Goal: Task Accomplishment & Management: Manage account settings

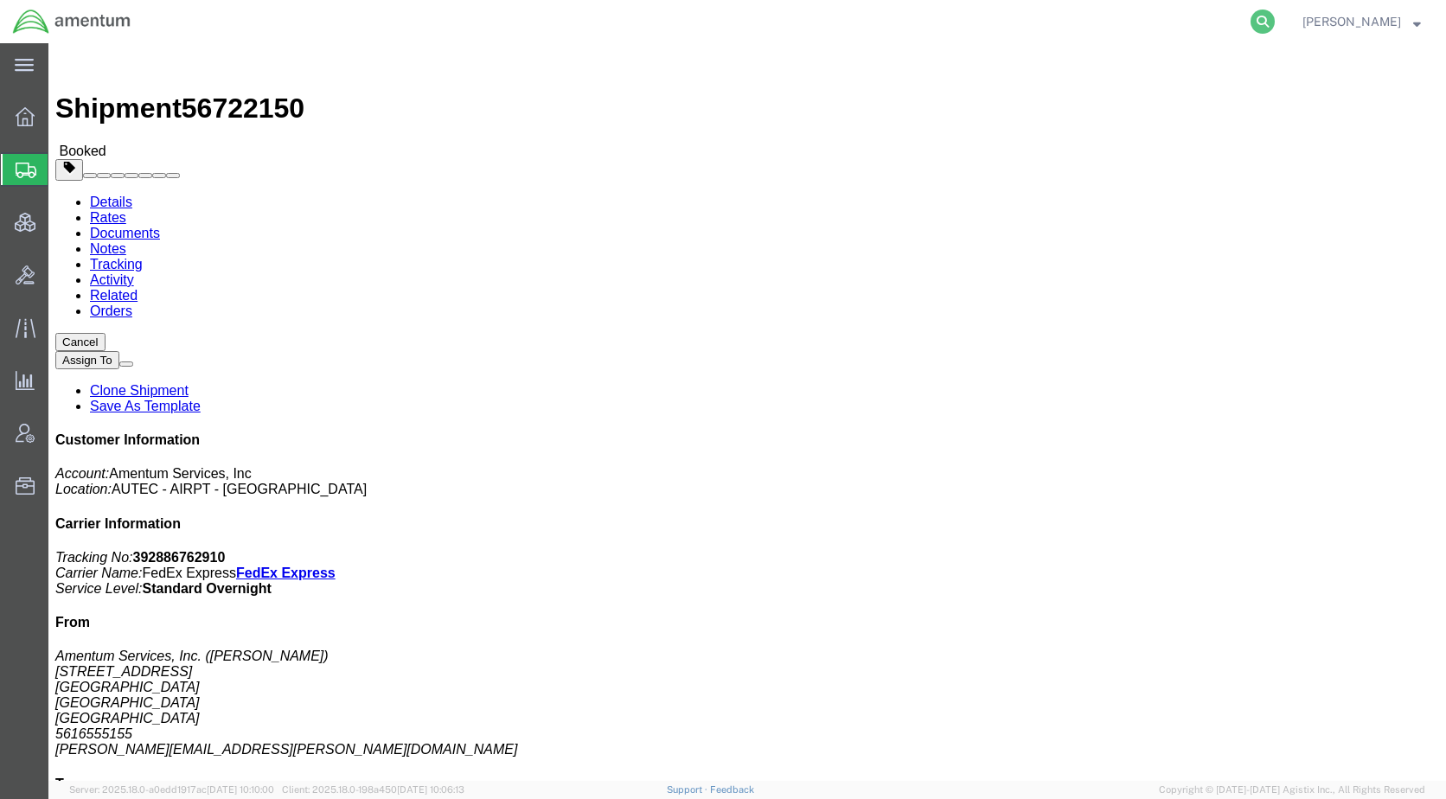
click at [1275, 13] on icon at bounding box center [1262, 22] width 24 height 24
paste input "56729466"
click at [1275, 17] on icon at bounding box center [1262, 22] width 24 height 24
type input "56729466"
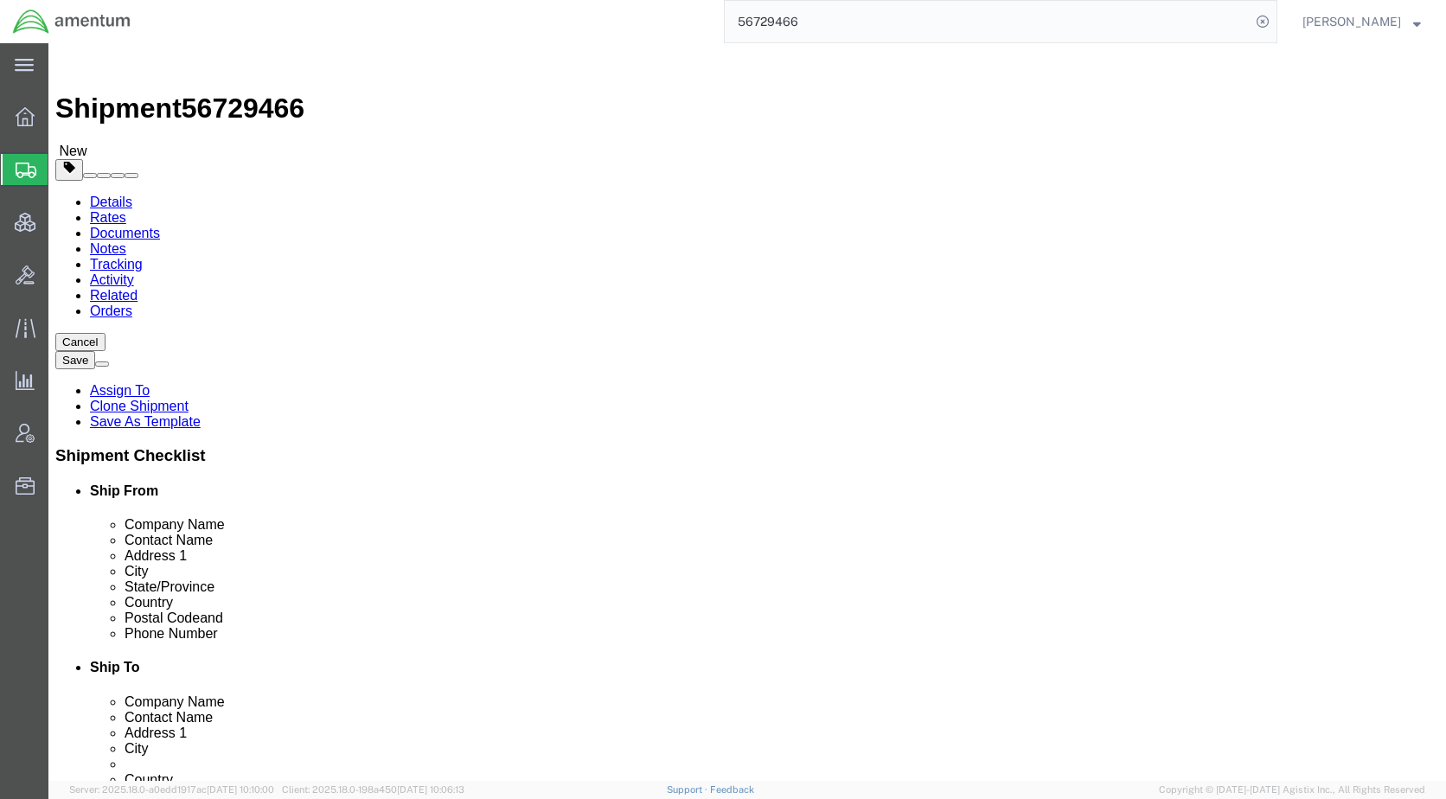
select select "49917"
select select
click icon
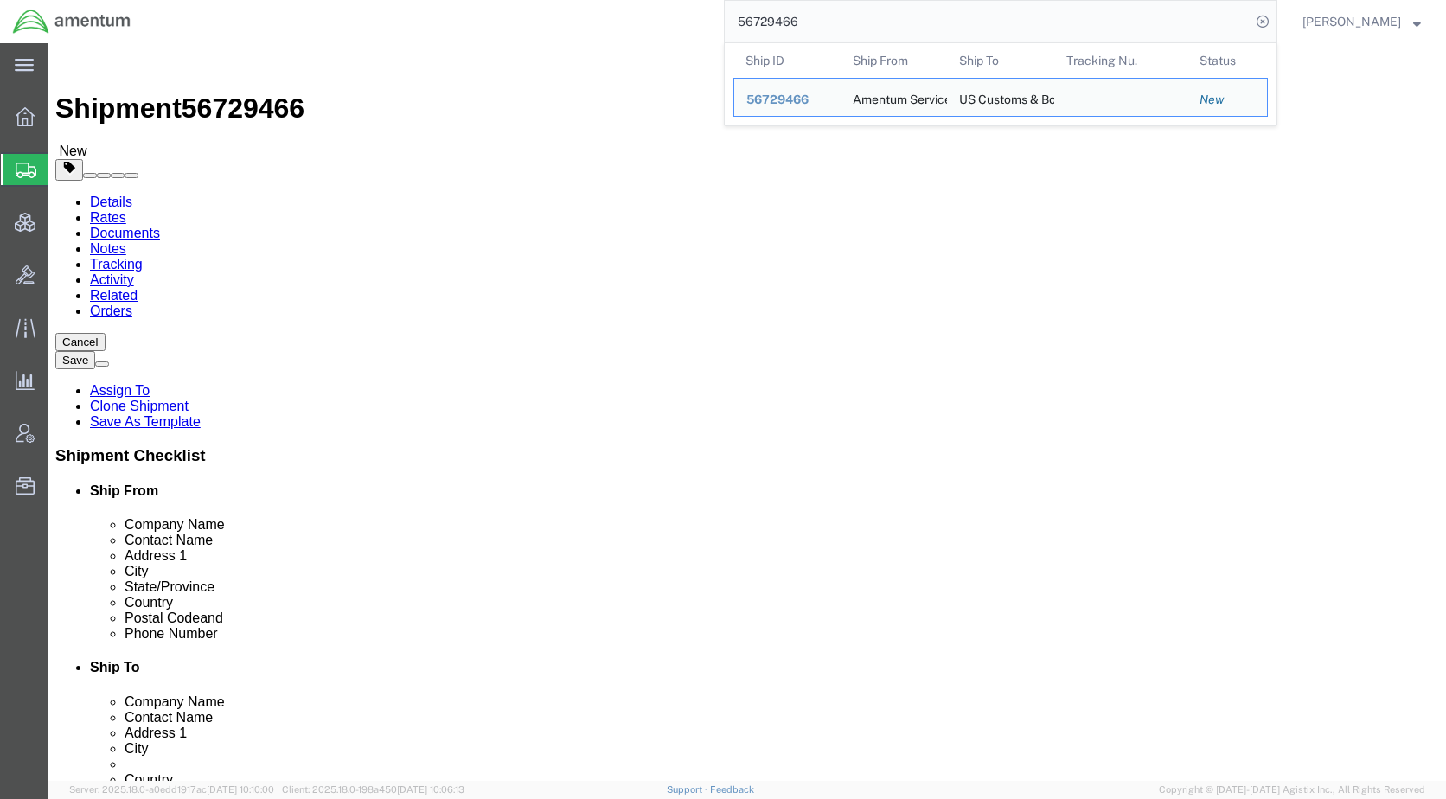
drag, startPoint x: 894, startPoint y: 18, endPoint x: 755, endPoint y: 17, distance: 139.2
click at [755, 17] on input "56729466" at bounding box center [988, 22] width 526 height 42
paste input "30417"
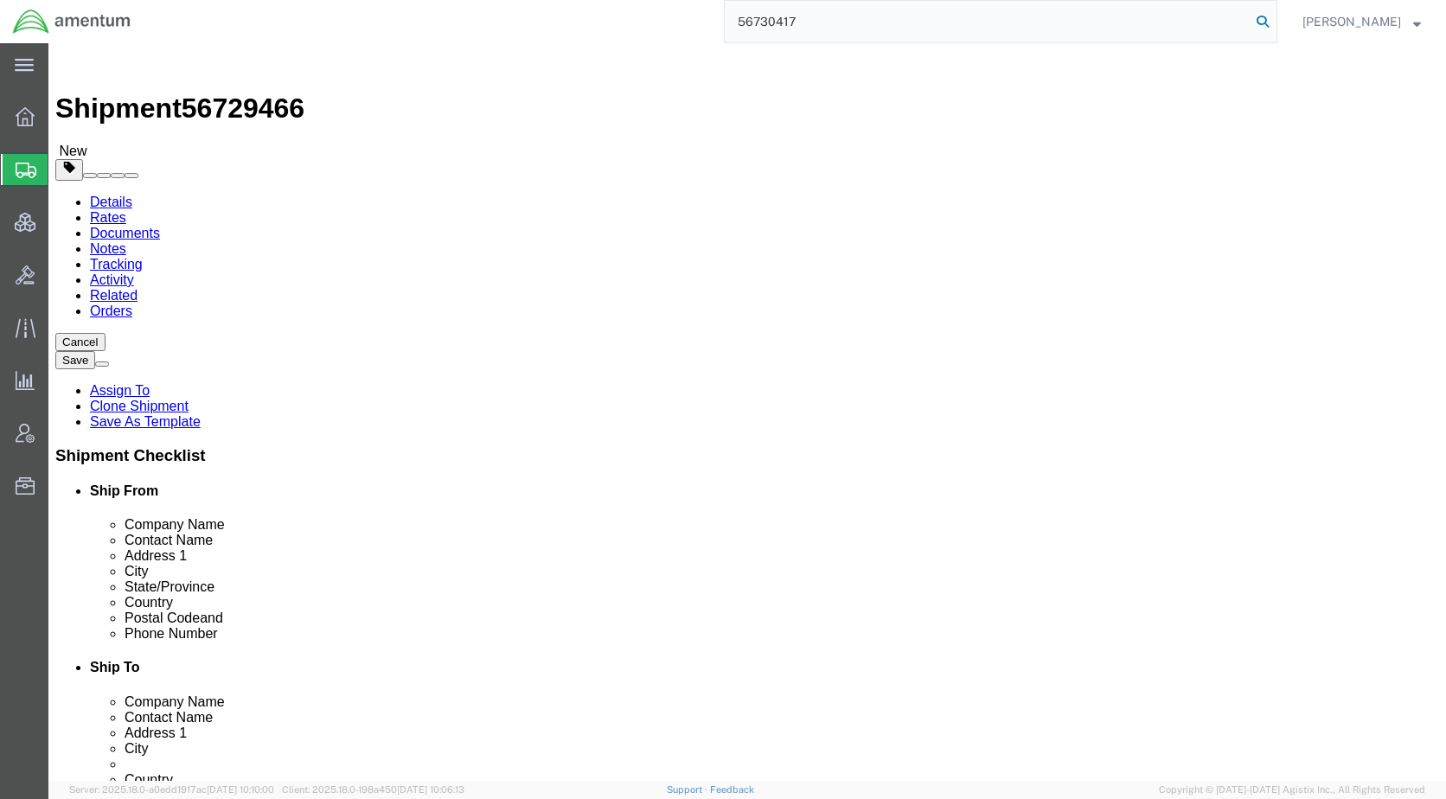
type input "56730417"
click at [1275, 13] on icon at bounding box center [1262, 22] width 24 height 24
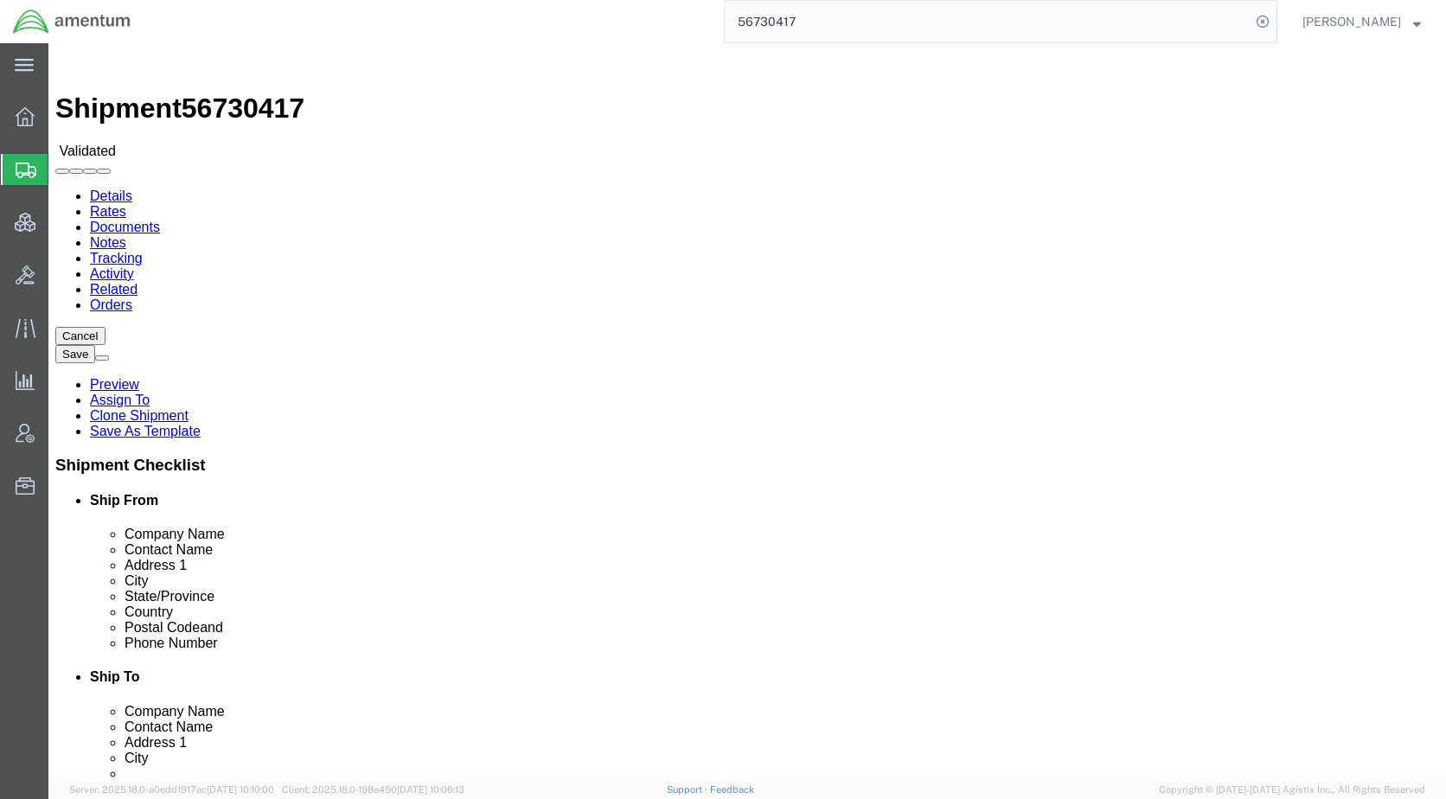
select select "42668"
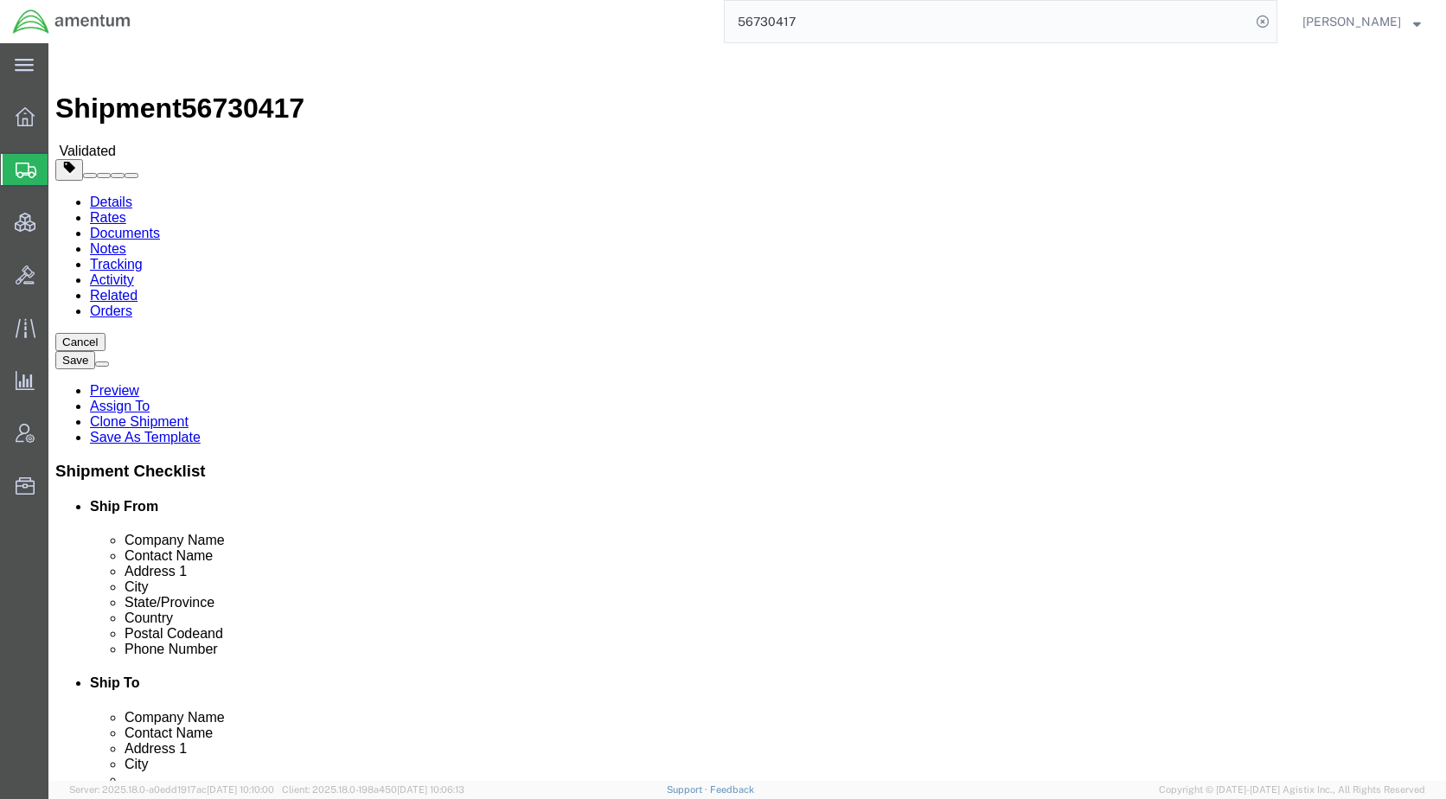
click icon
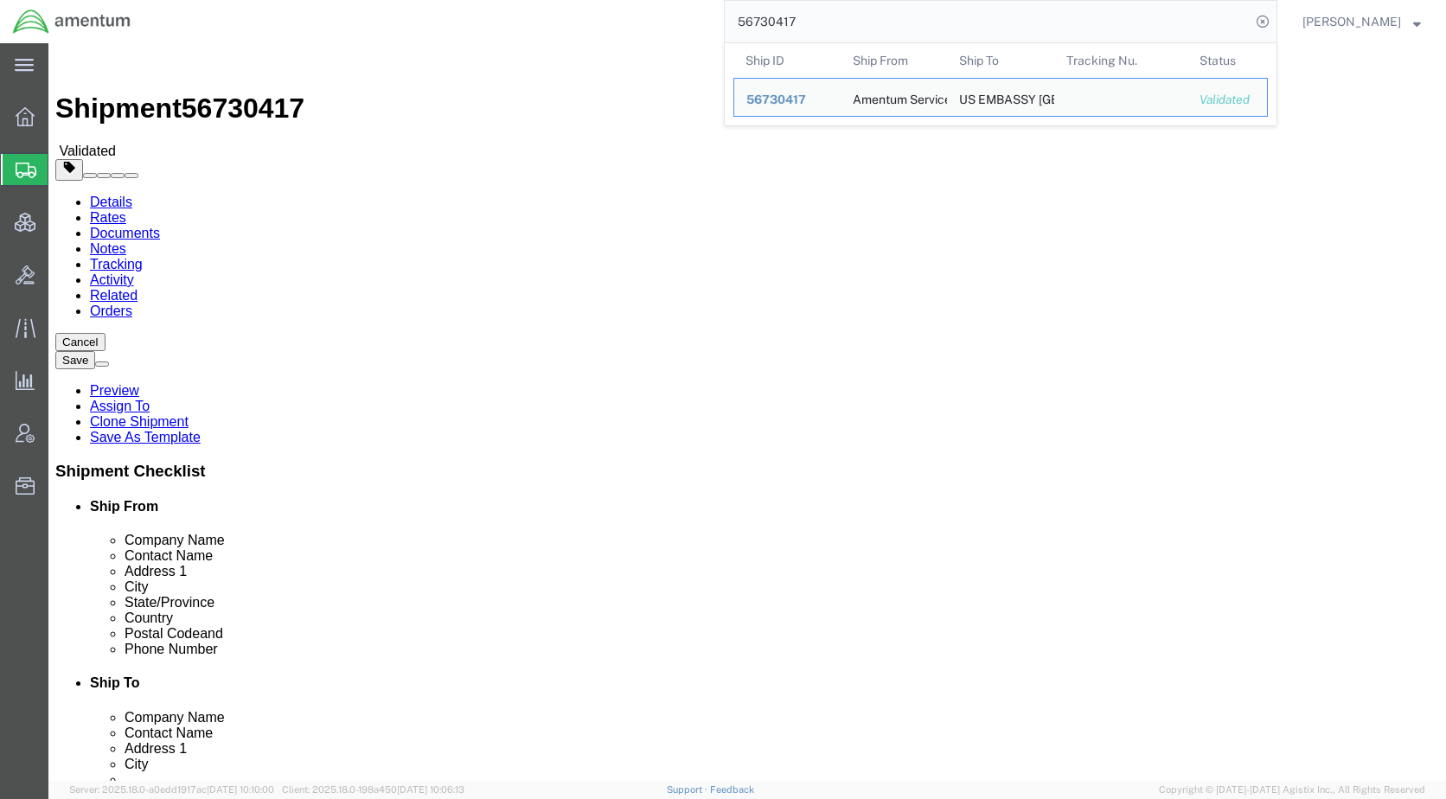
drag, startPoint x: 879, startPoint y: 22, endPoint x: 691, endPoint y: 29, distance: 187.8
click at [691, 29] on div "56730417 Ship ID Ship From Ship To Tracking Nu. Status Ship ID 56730417 Ship Fr…" at bounding box center [711, 21] width 1134 height 43
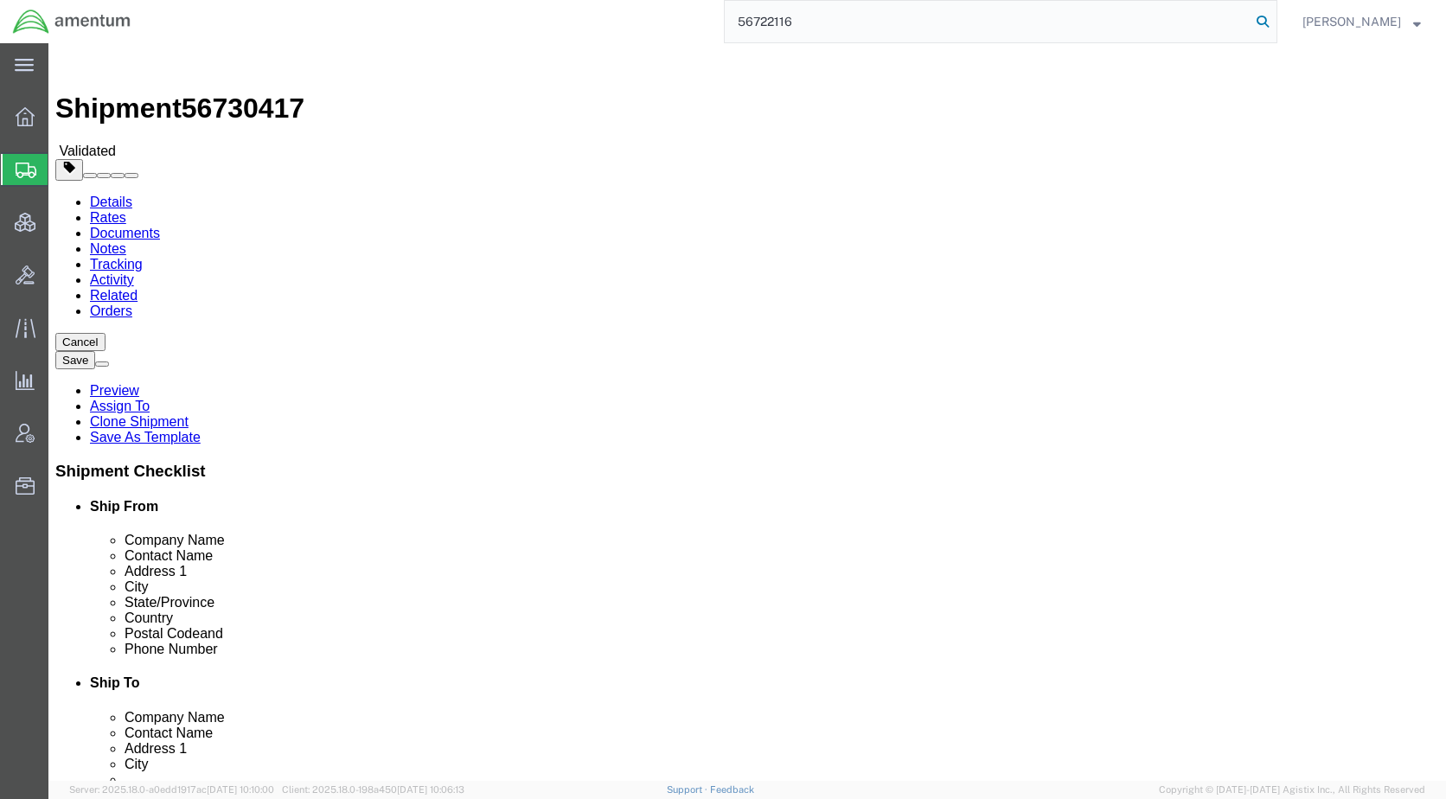
type input "56722116"
click at [1275, 22] on icon at bounding box center [1262, 22] width 24 height 24
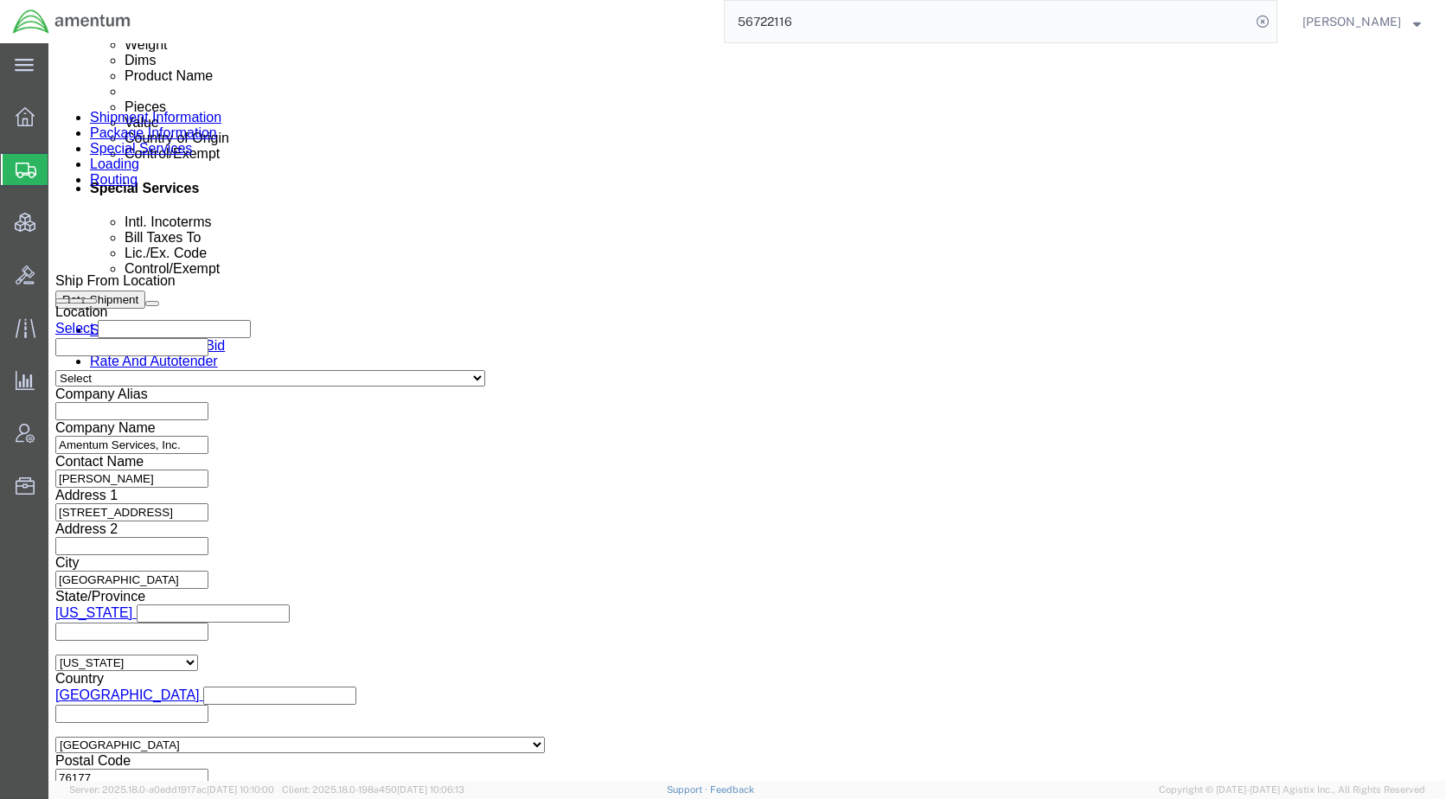
scroll to position [1038, 0]
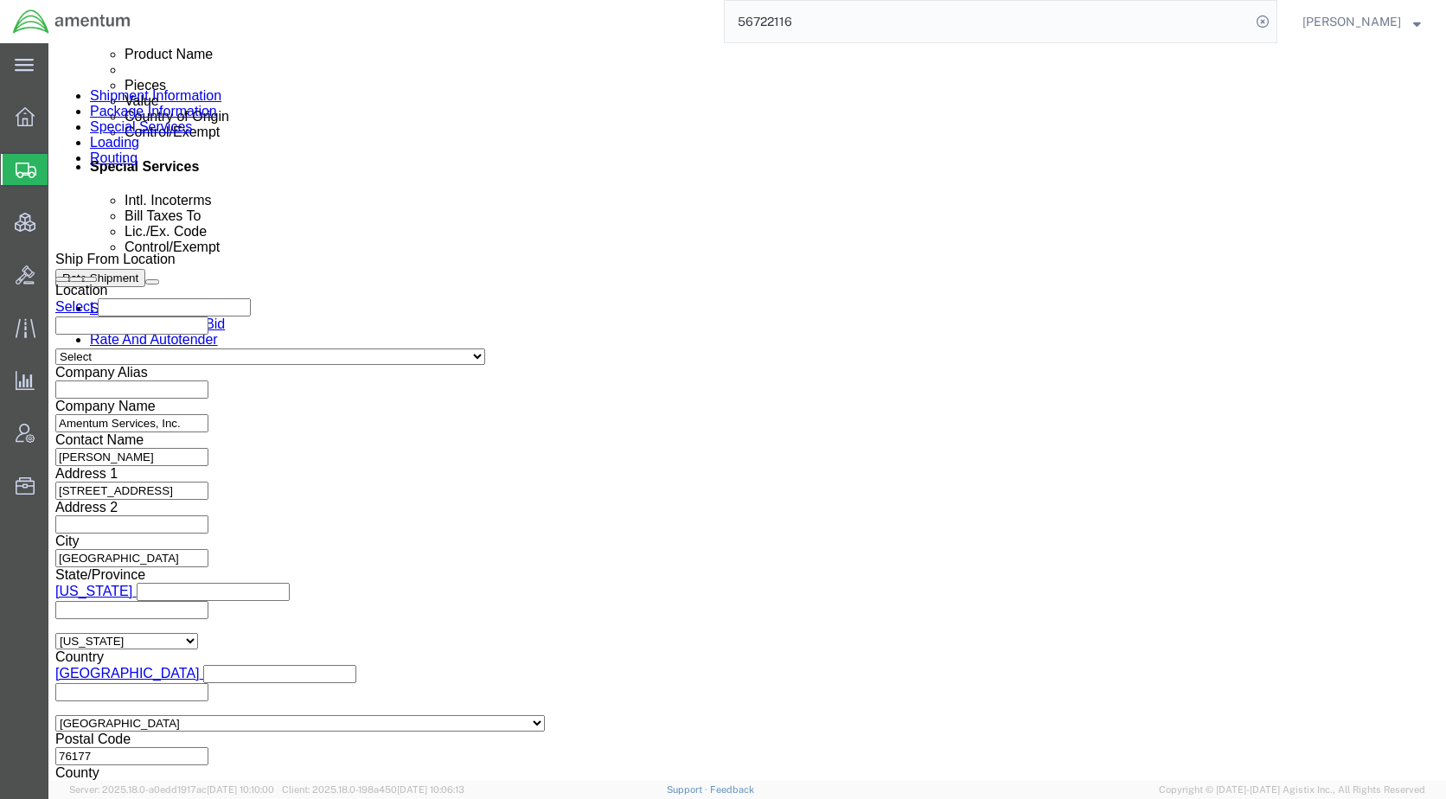
click icon
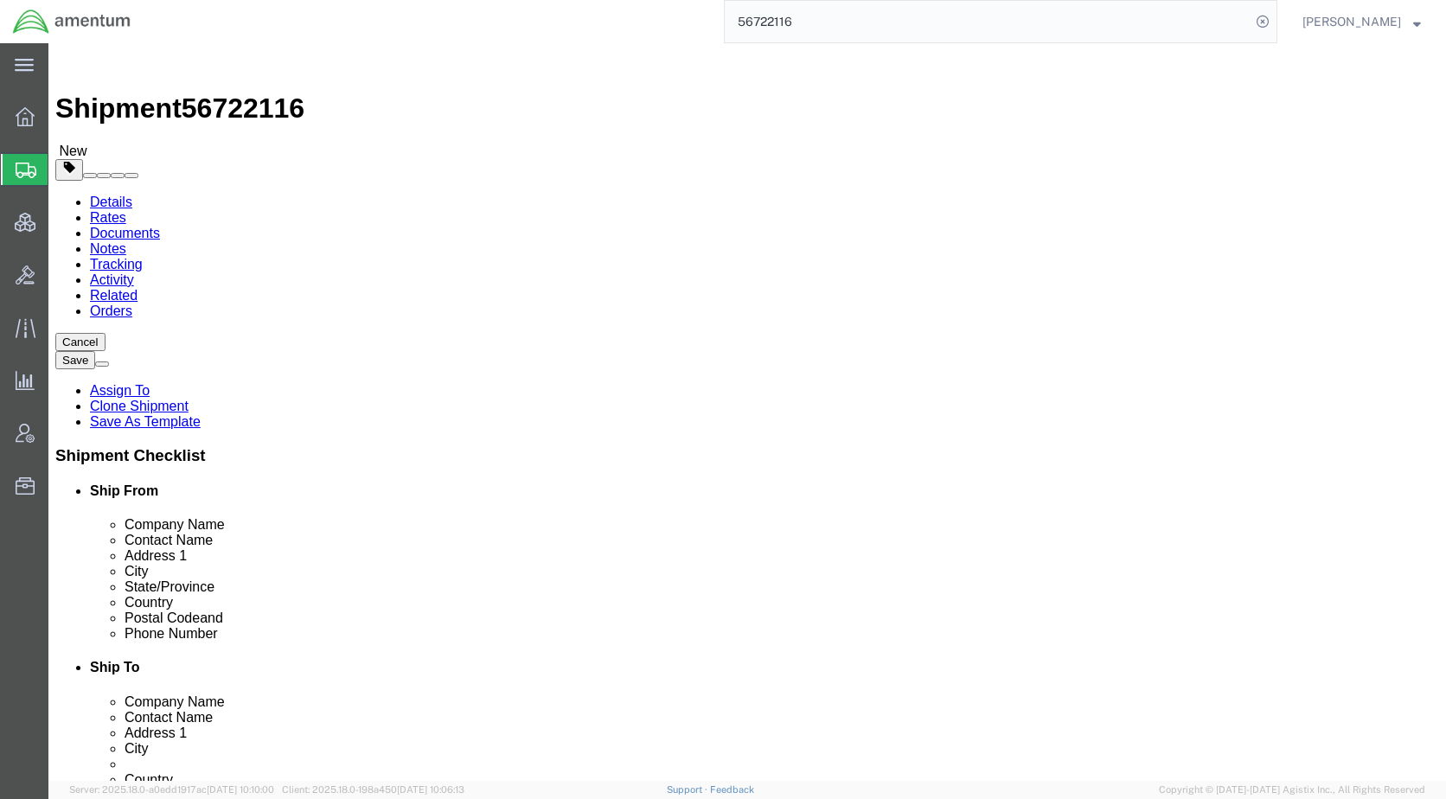
click div "Pieces: 1.00 Each Total value: 51.00 USD"
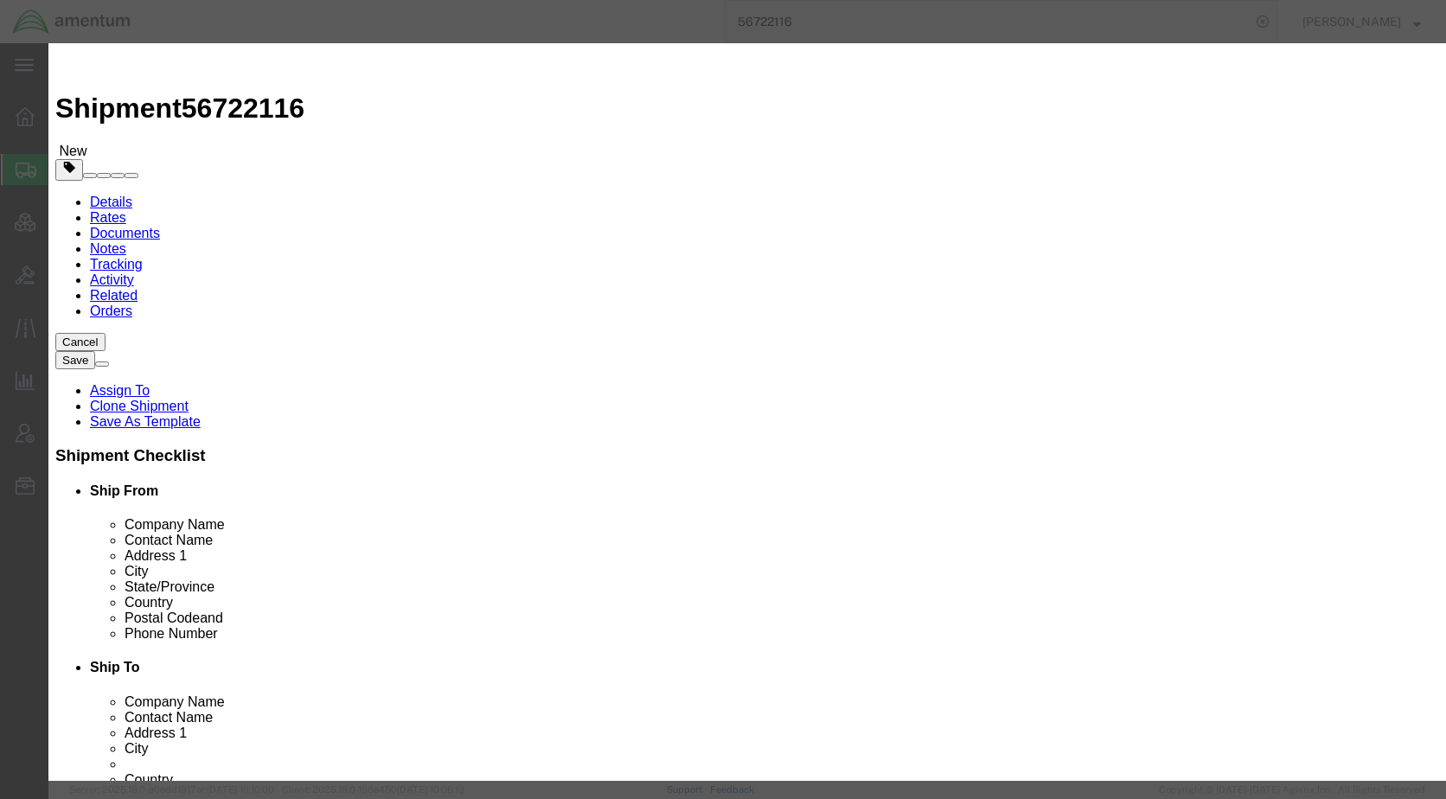
click button "Close"
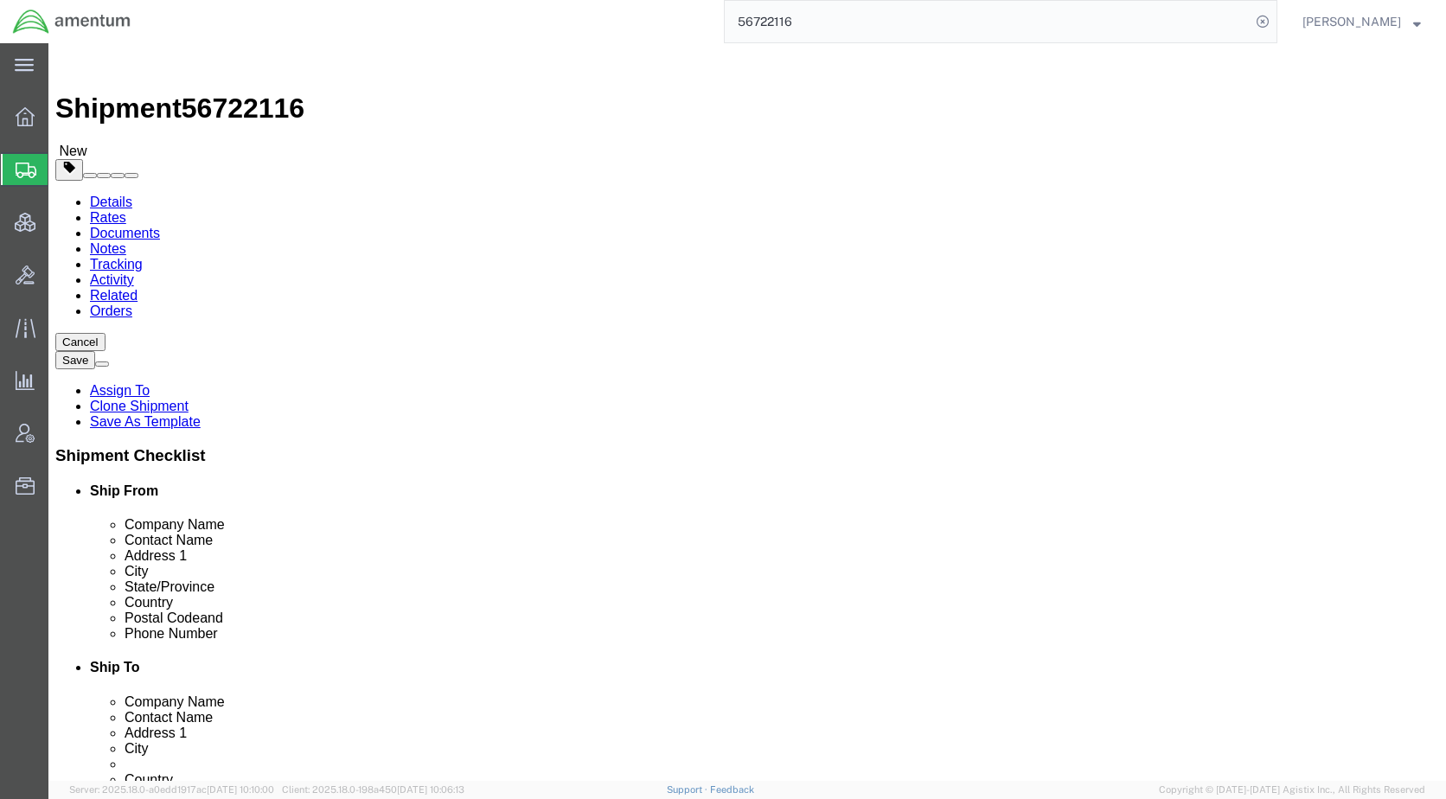
click dd "51.00 USD"
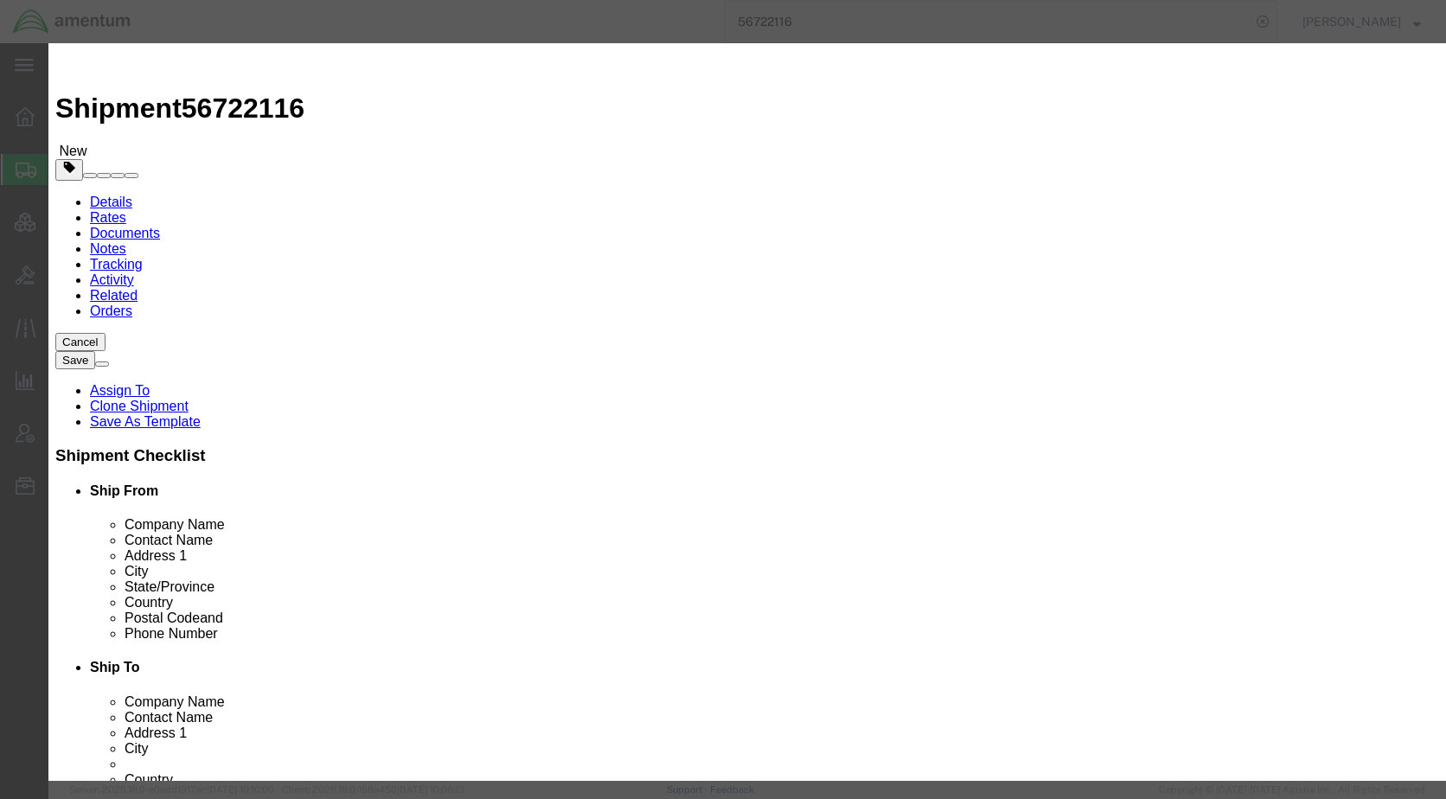
scroll to position [287, 0]
click button "Close"
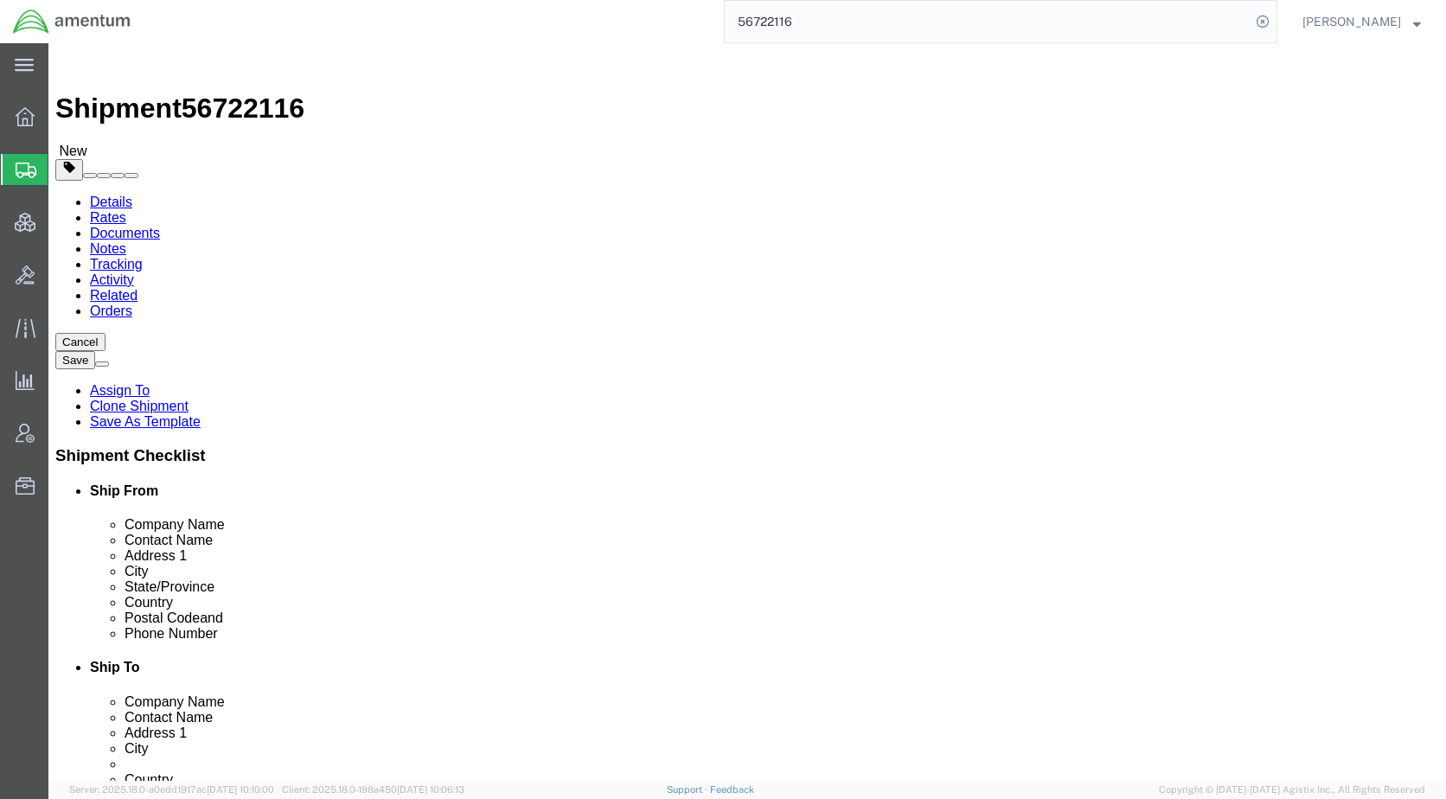
click icon
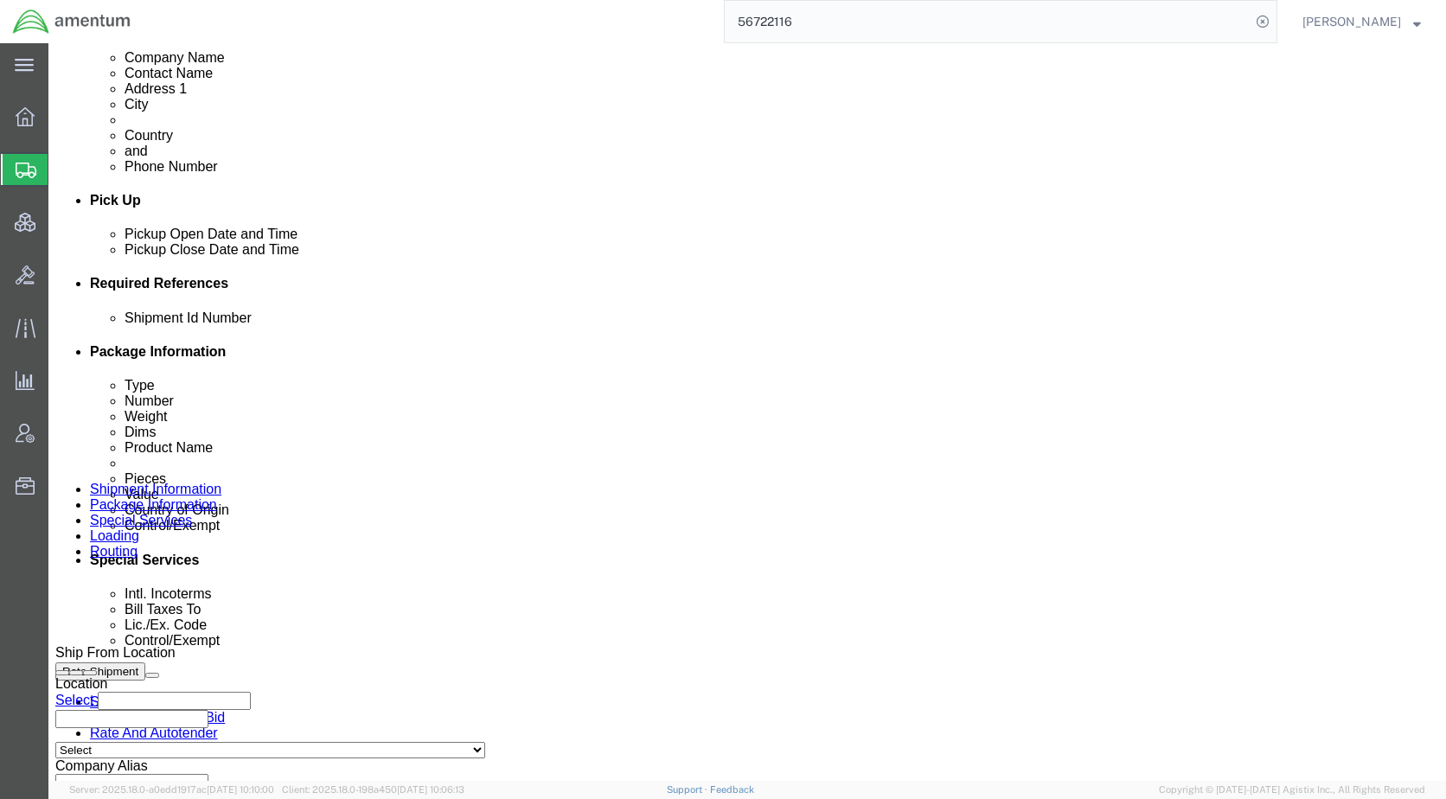
scroll to position [692, 0]
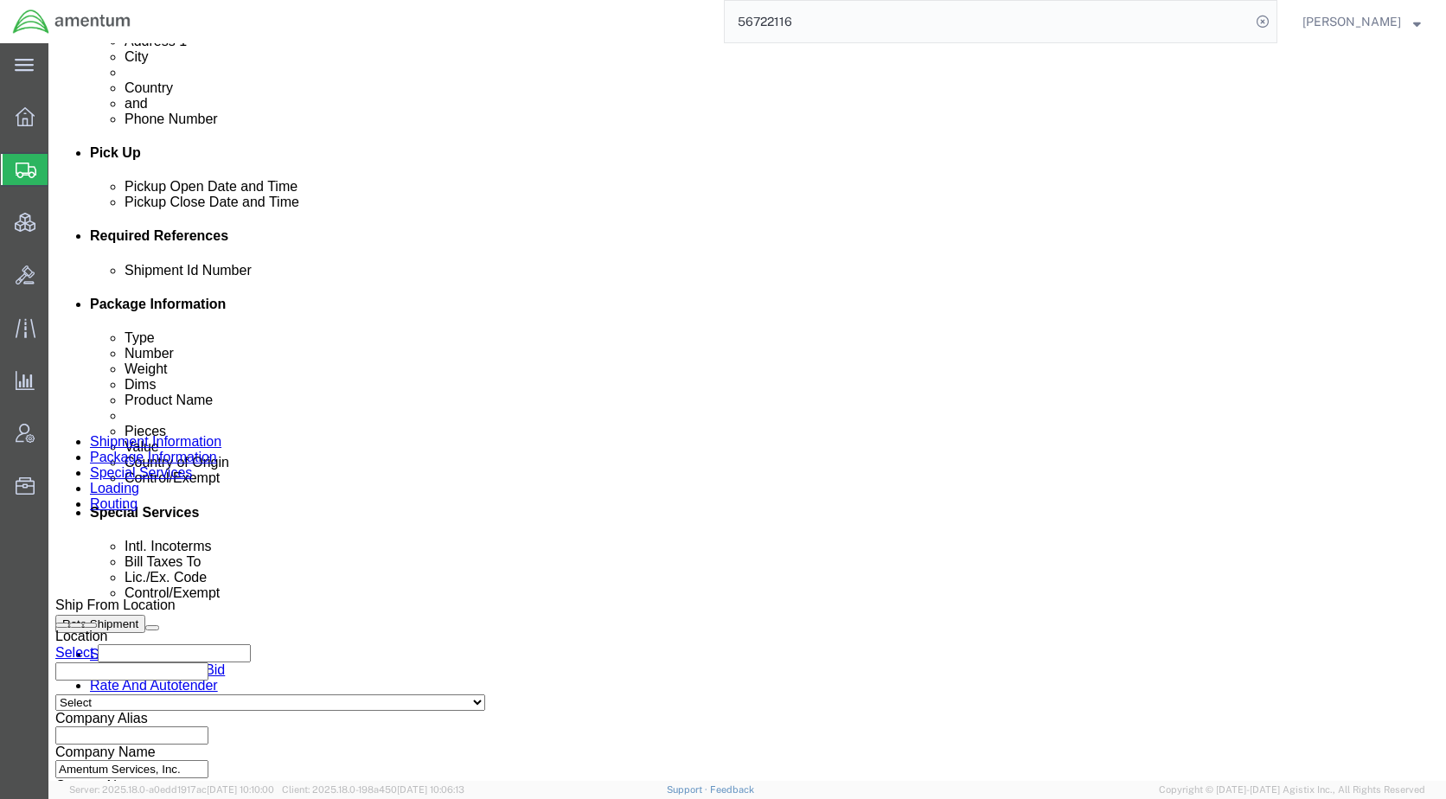
click select "Select Carriage Insurance Paid Carriage Paid To Cost and Freight Cost Insurance…"
select select "DDP"
click select "Select Carriage Insurance Paid Carriage Paid To Cost and Freight Cost Insurance…"
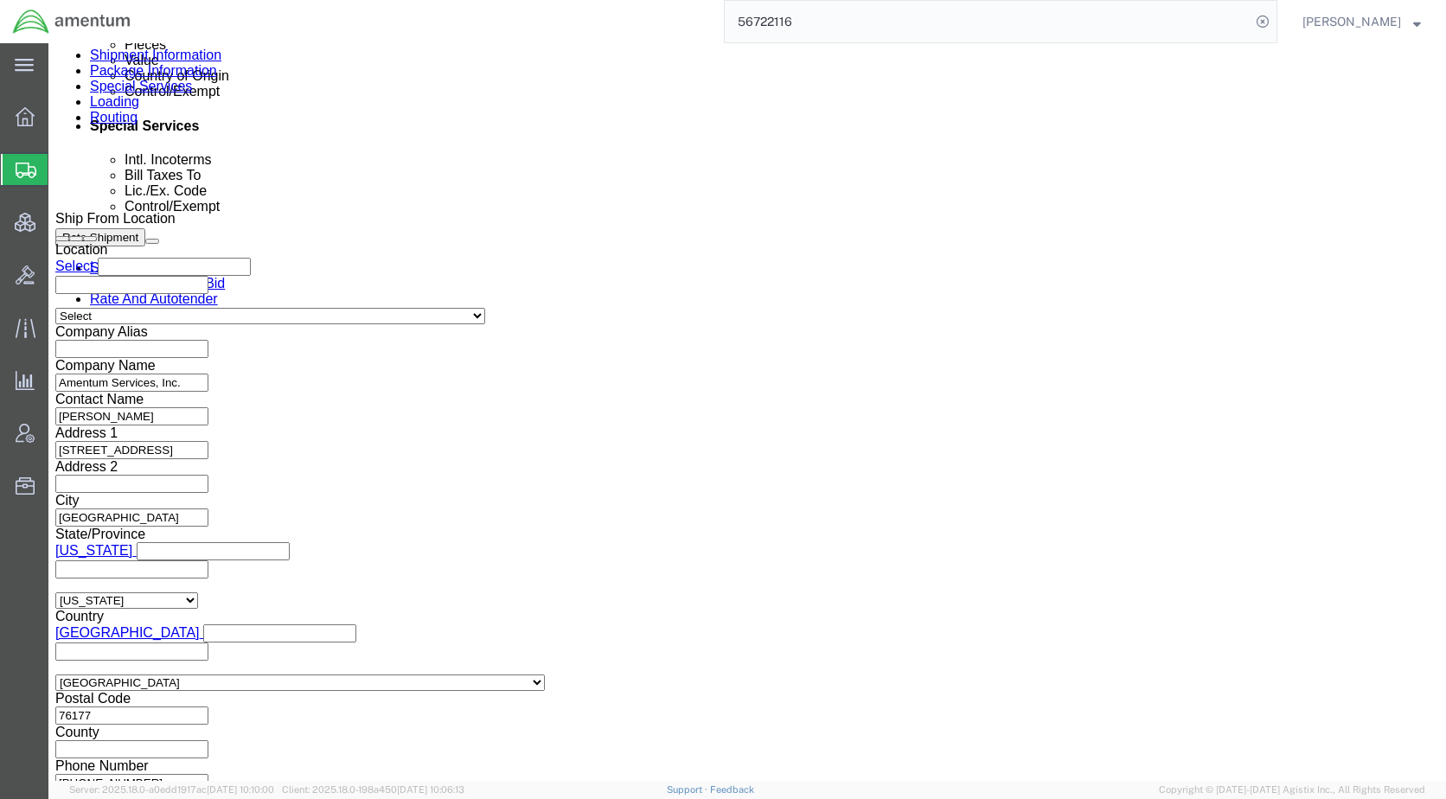
scroll to position [1124, 0]
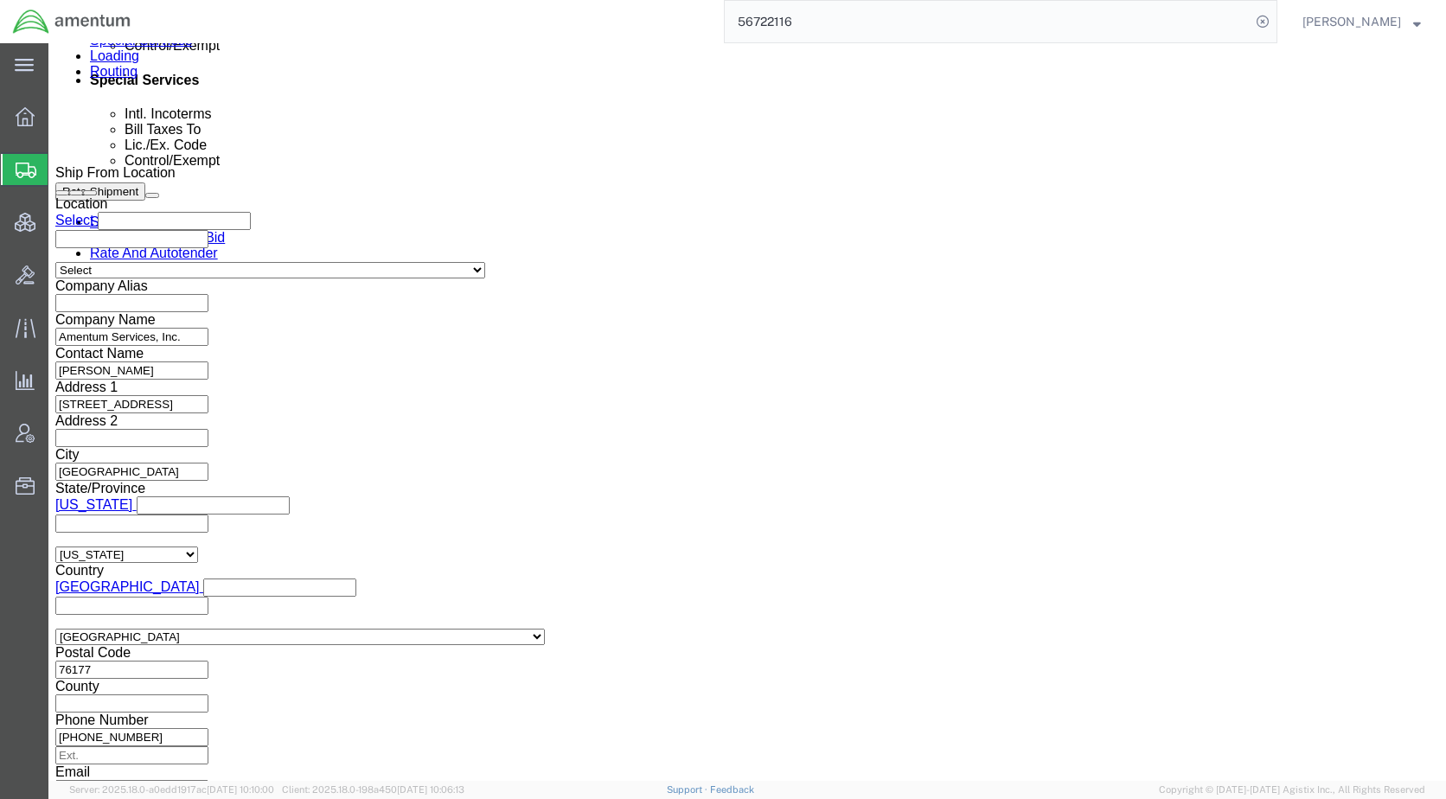
click button "Rate Shipment"
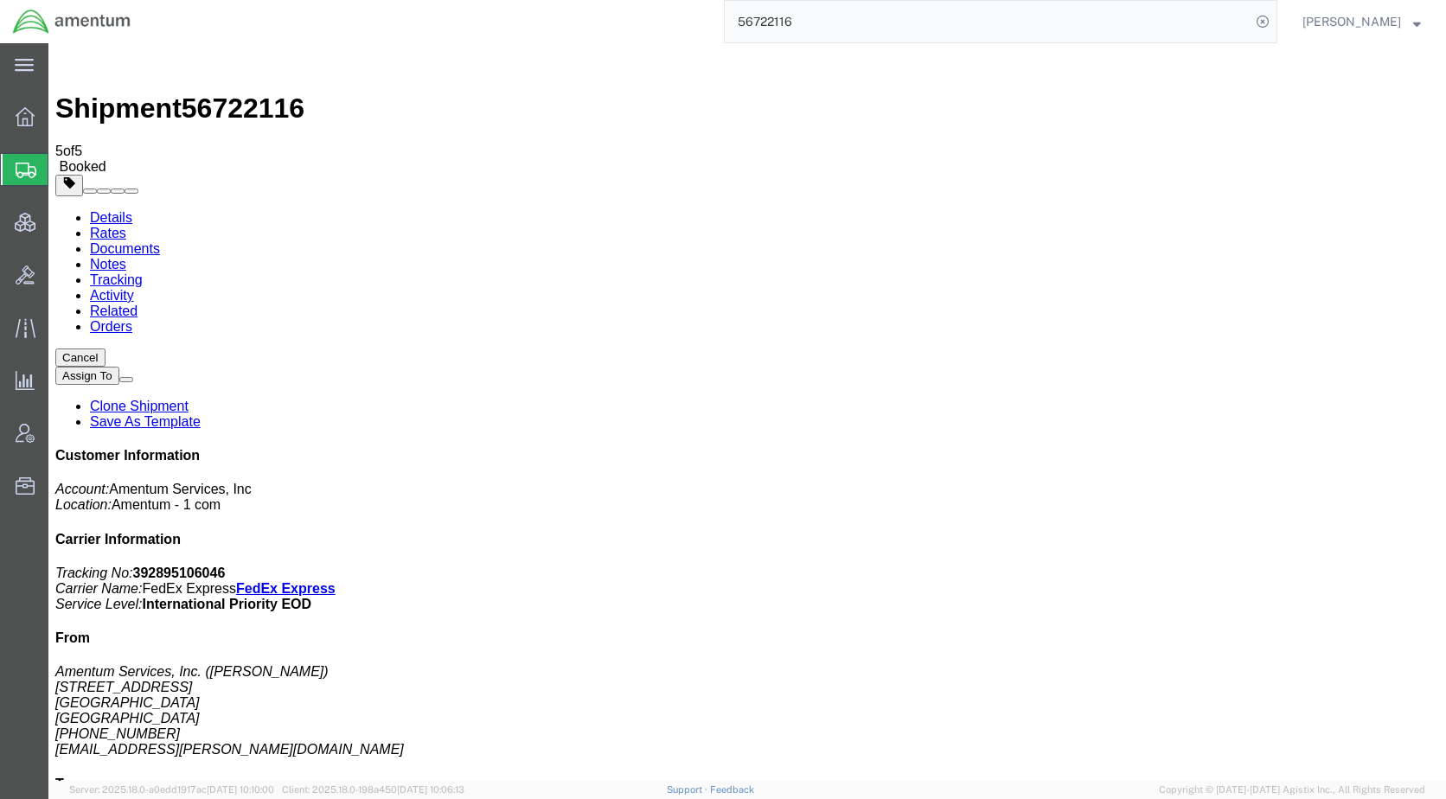
checkbox input "true"
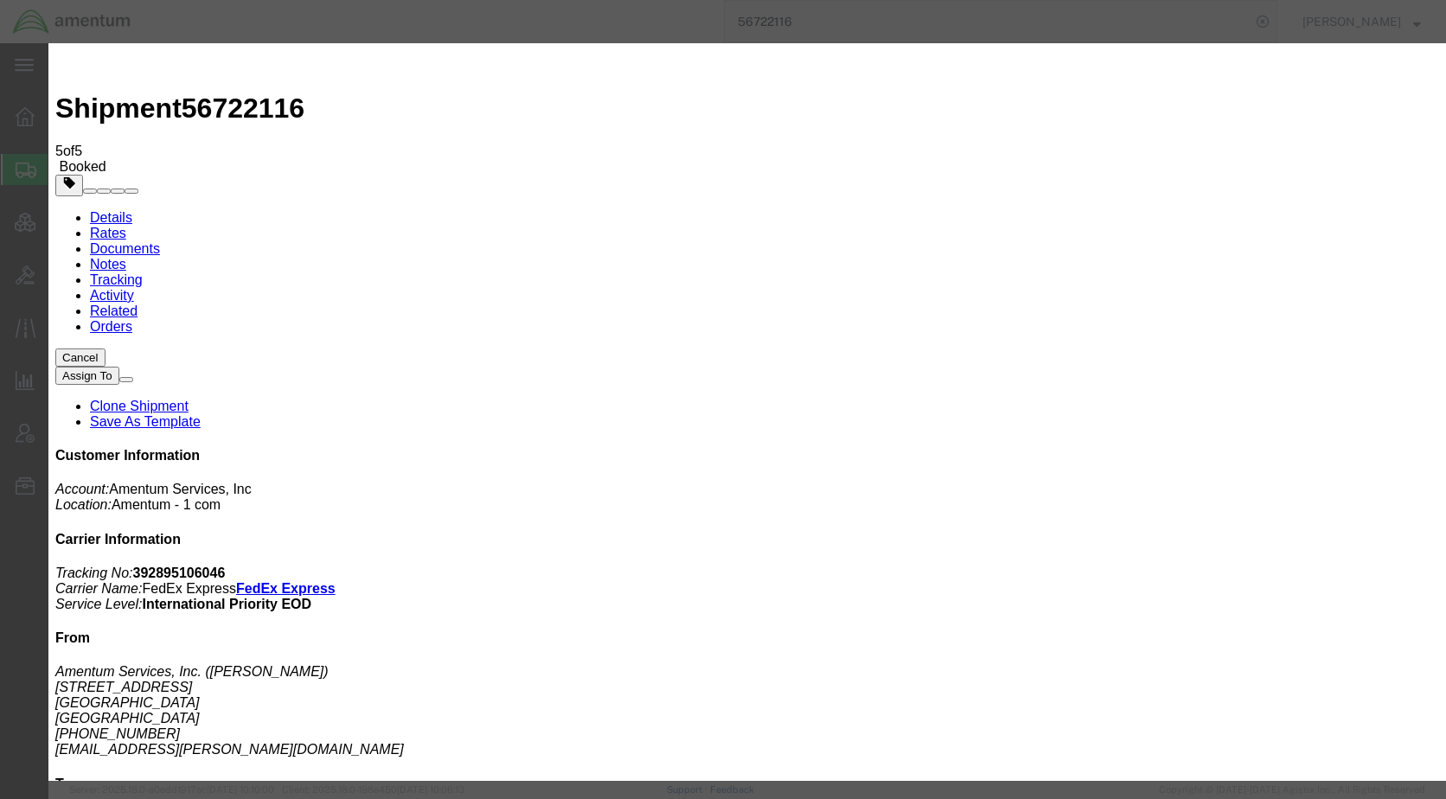
type input "[EMAIL_ADDRESS][PERSON_NAME][DOMAIN_NAME]"
